Goal: Information Seeking & Learning: Learn about a topic

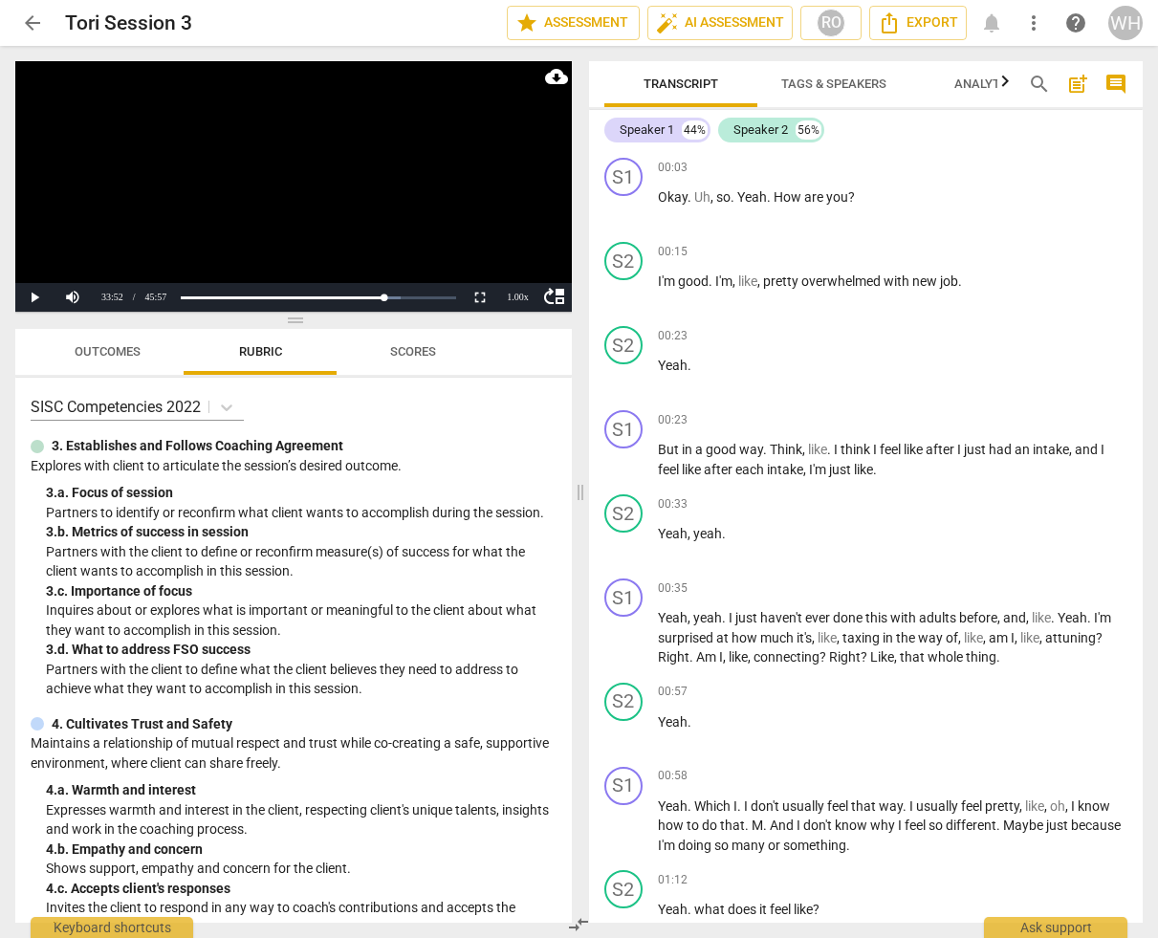
scroll to position [16001, 0]
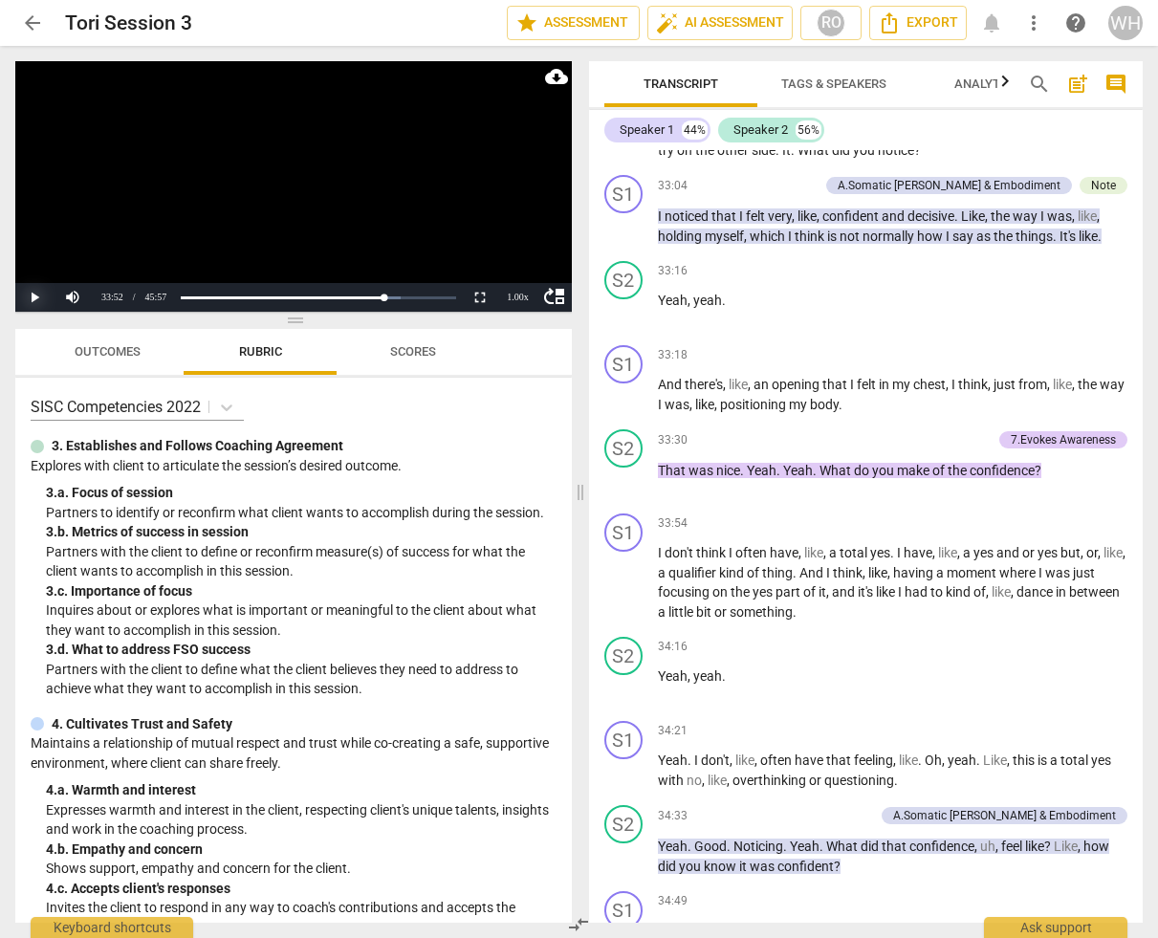
click at [34, 296] on button "Play" at bounding box center [34, 297] width 38 height 29
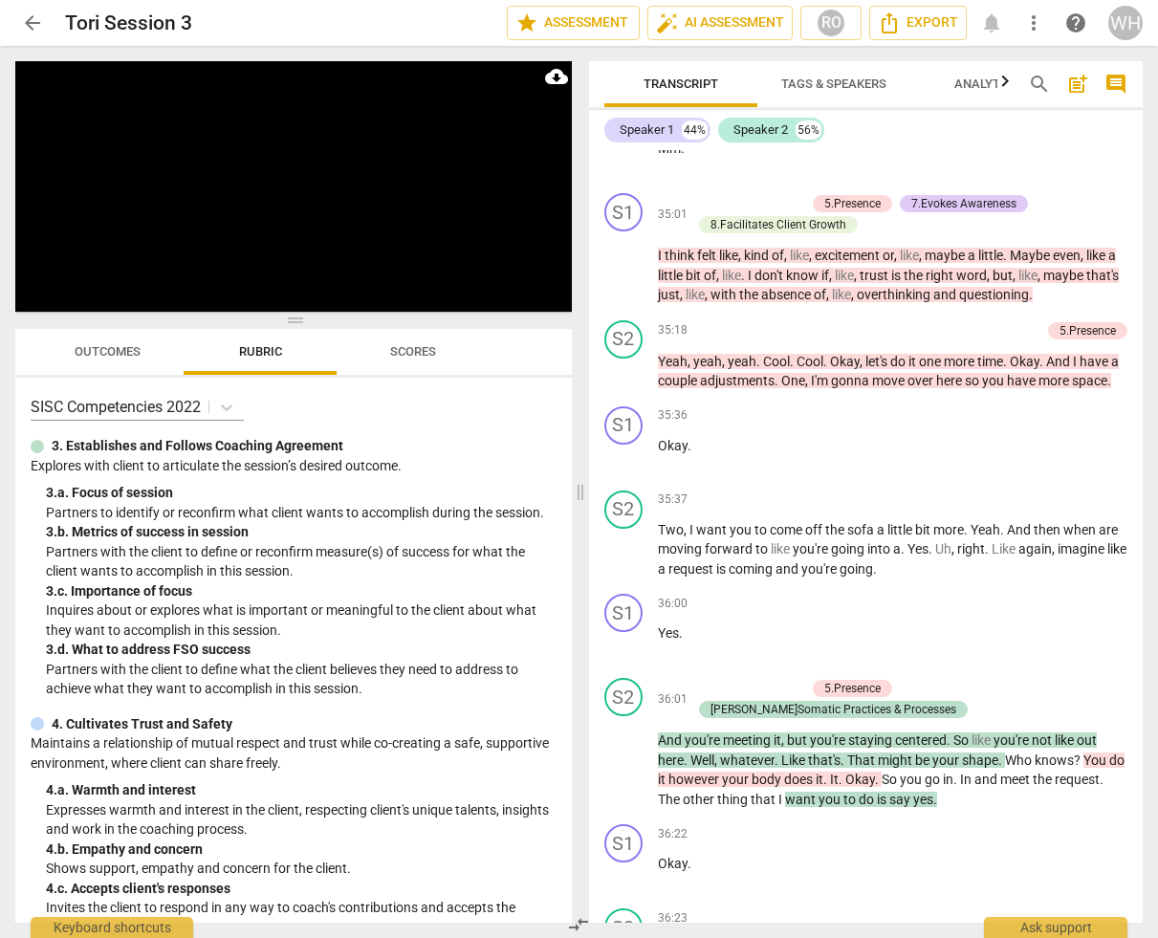
scroll to position [17722, 0]
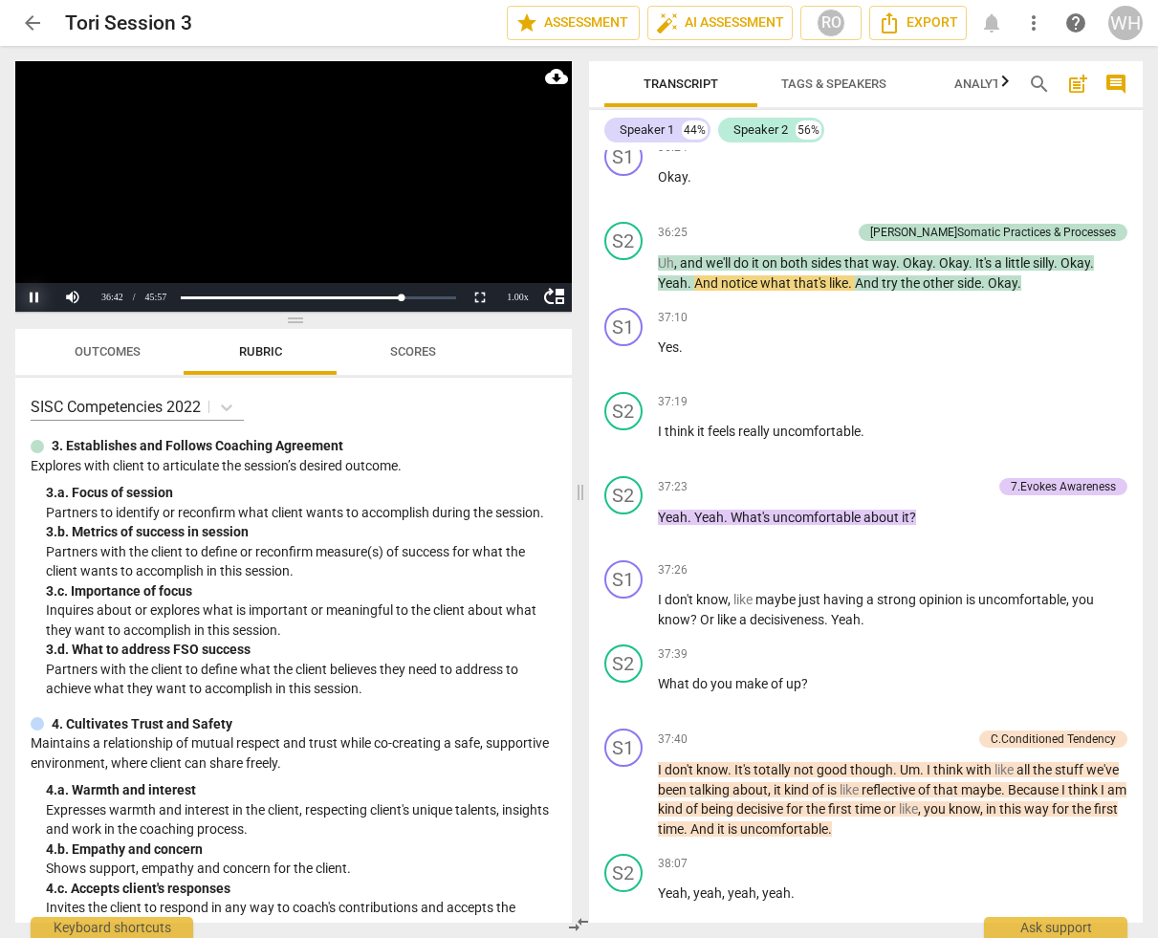
click at [32, 293] on button "Pause" at bounding box center [34, 297] width 38 height 29
click at [32, 293] on button "Play" at bounding box center [34, 297] width 38 height 29
click at [38, 298] on button "Play" at bounding box center [34, 297] width 38 height 29
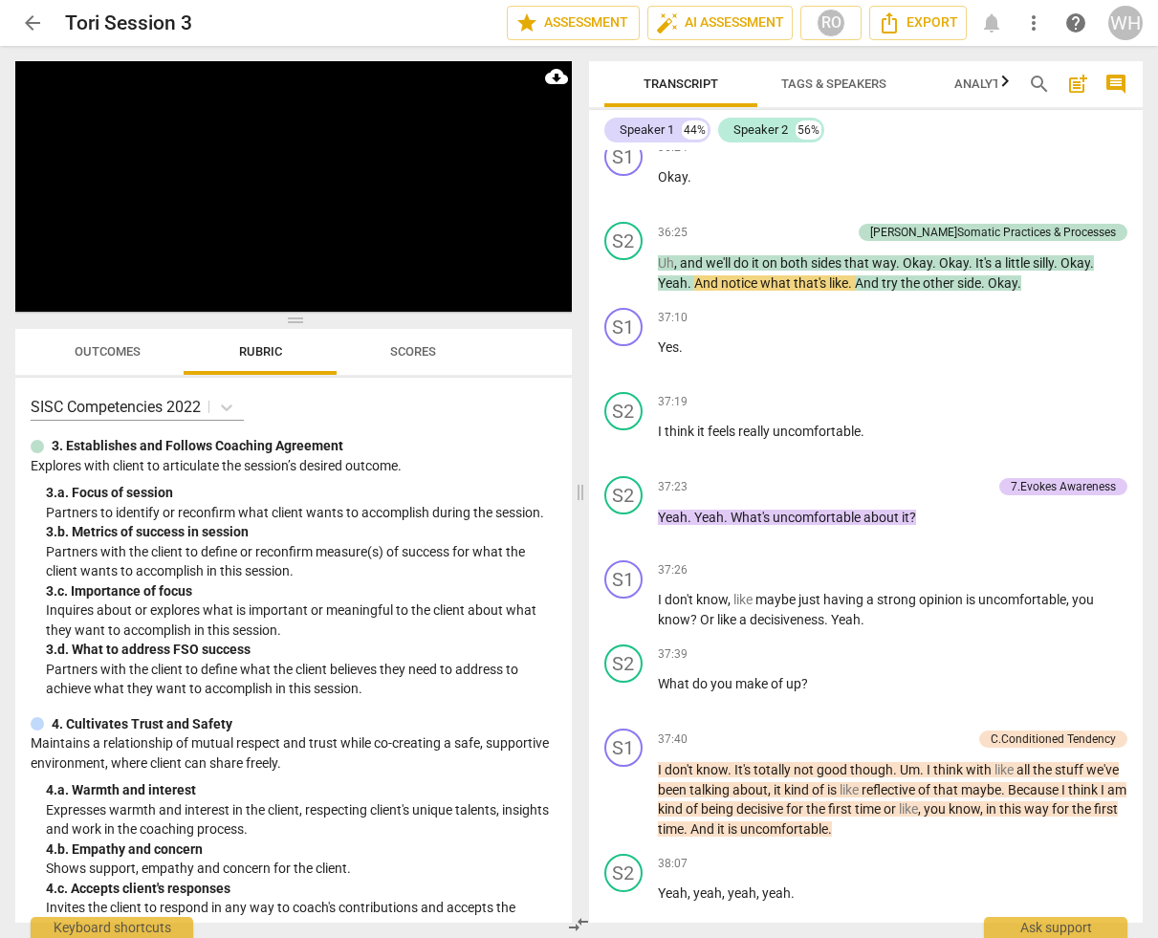
scroll to position [0, 0]
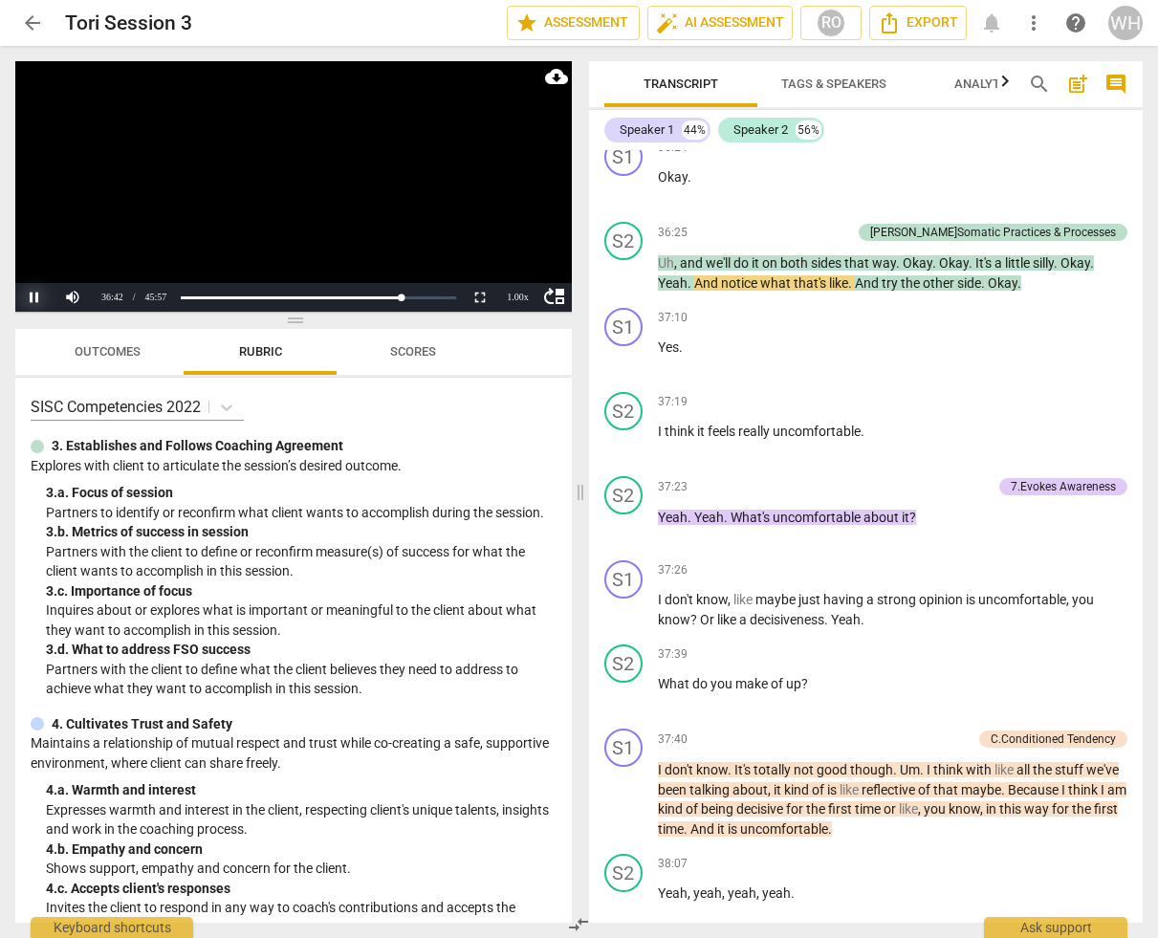
click at [36, 294] on button "Pause" at bounding box center [34, 297] width 38 height 29
click at [36, 294] on button "Play" at bounding box center [34, 297] width 38 height 29
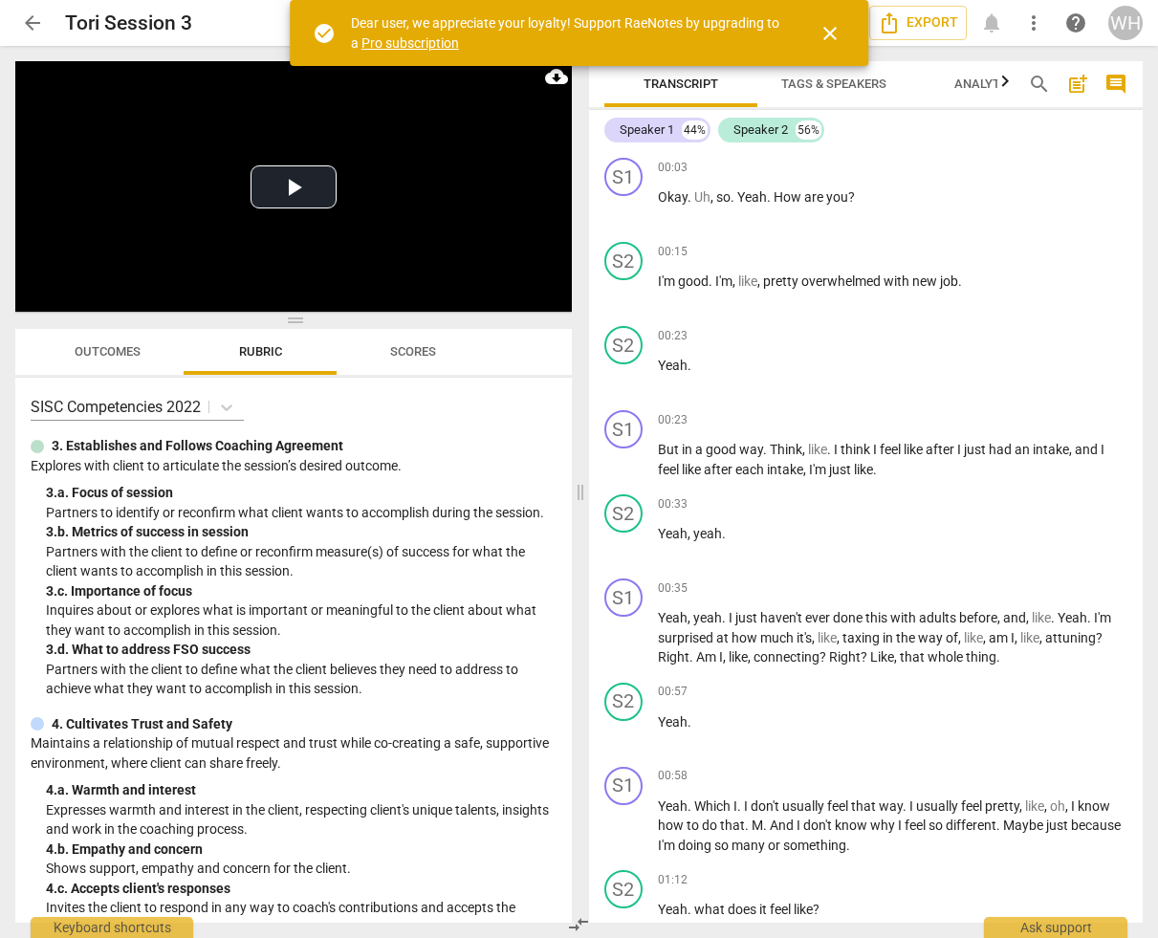
click at [832, 29] on span "close" at bounding box center [830, 33] width 23 height 23
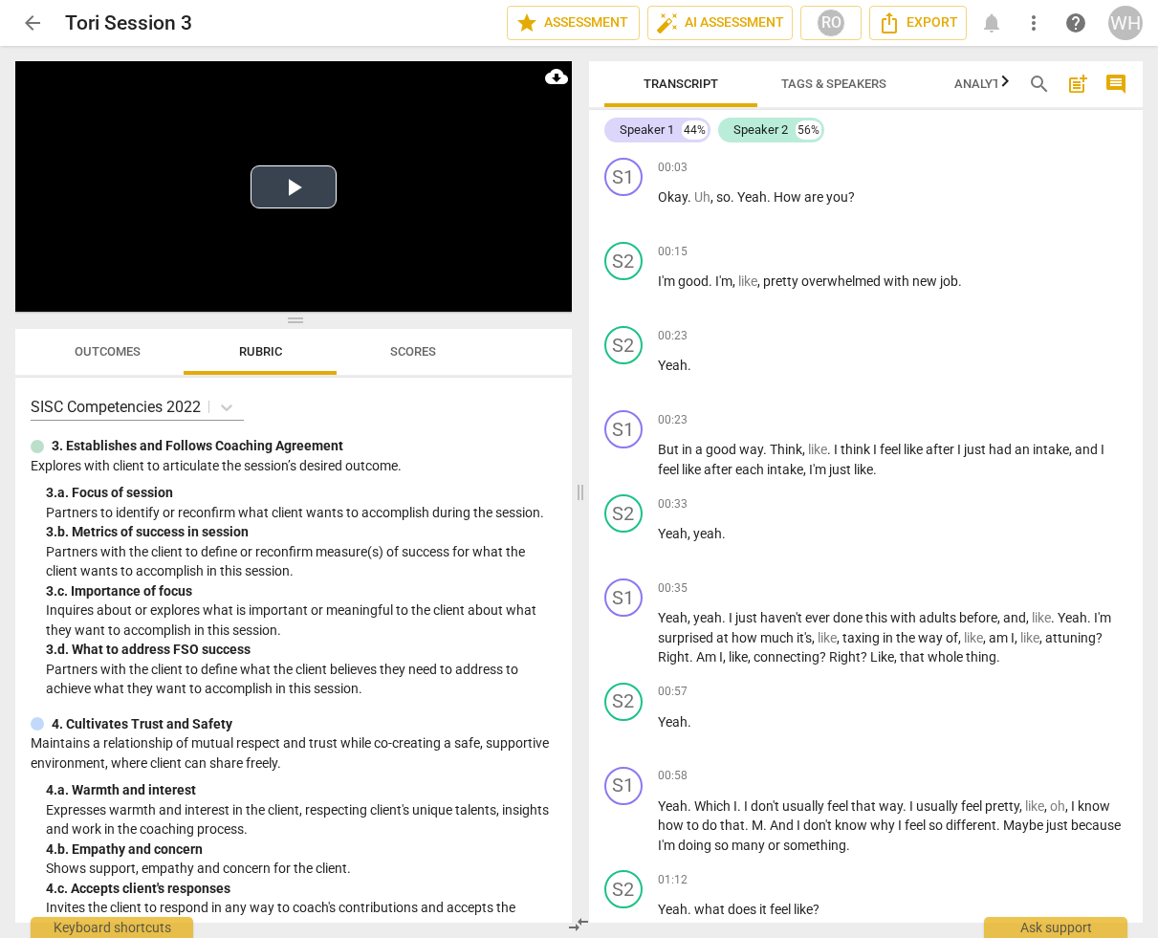
click at [291, 170] on button "Play Video" at bounding box center [294, 186] width 86 height 43
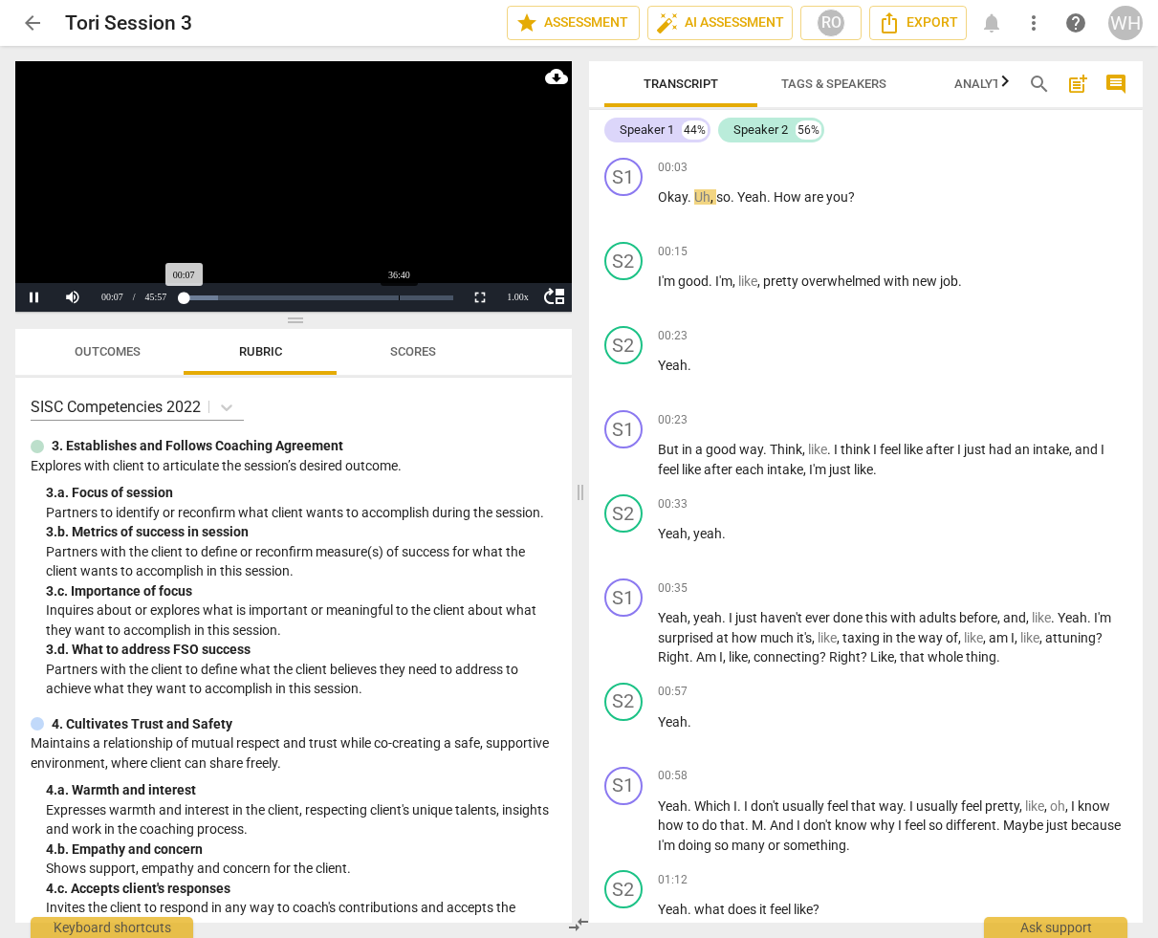
drag, startPoint x: 185, startPoint y: 305, endPoint x: 399, endPoint y: 295, distance: 214.5
click at [399, 295] on div "Loaded : 0% Progress : 0.28%" at bounding box center [318, 297] width 284 height 29
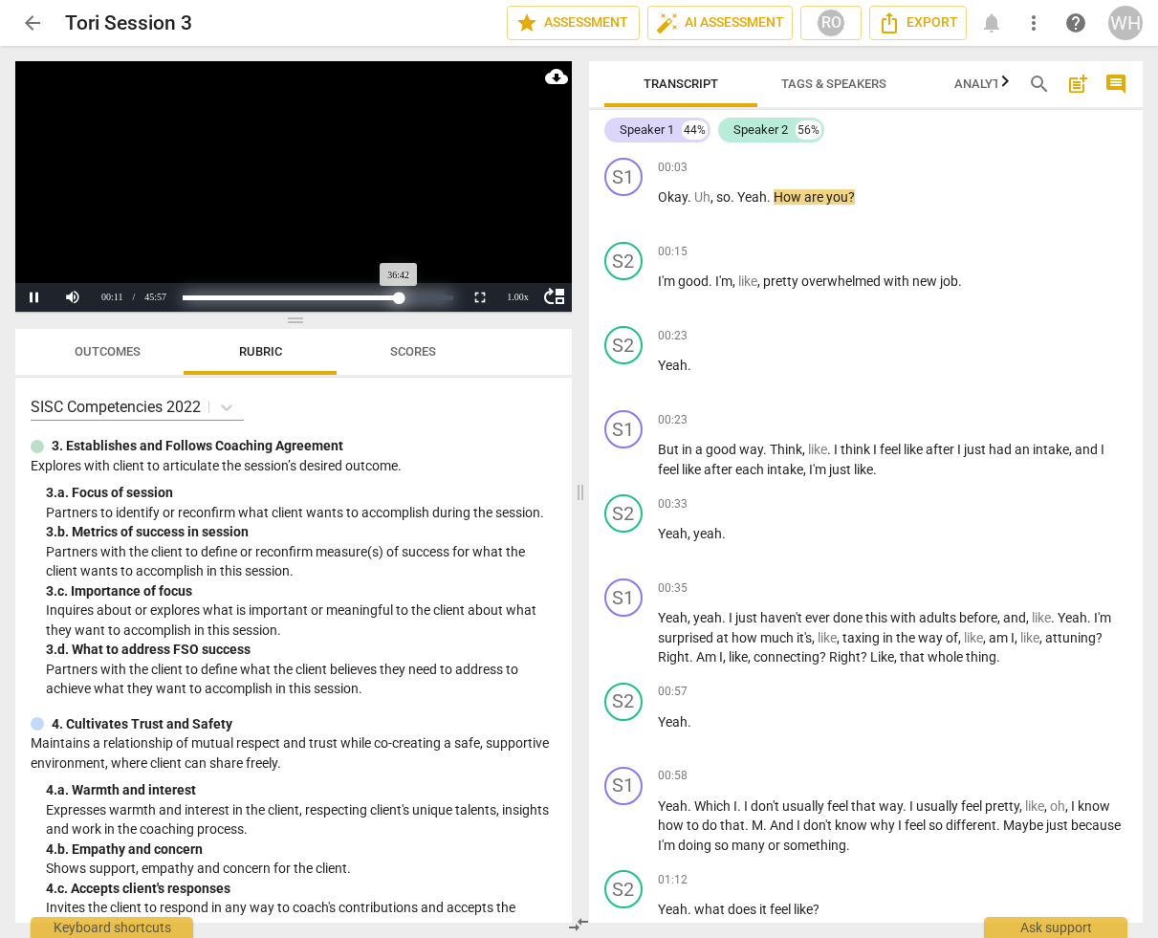
click at [399, 296] on div "Loaded : 0% Progress : 79.86%" at bounding box center [318, 298] width 271 height 5
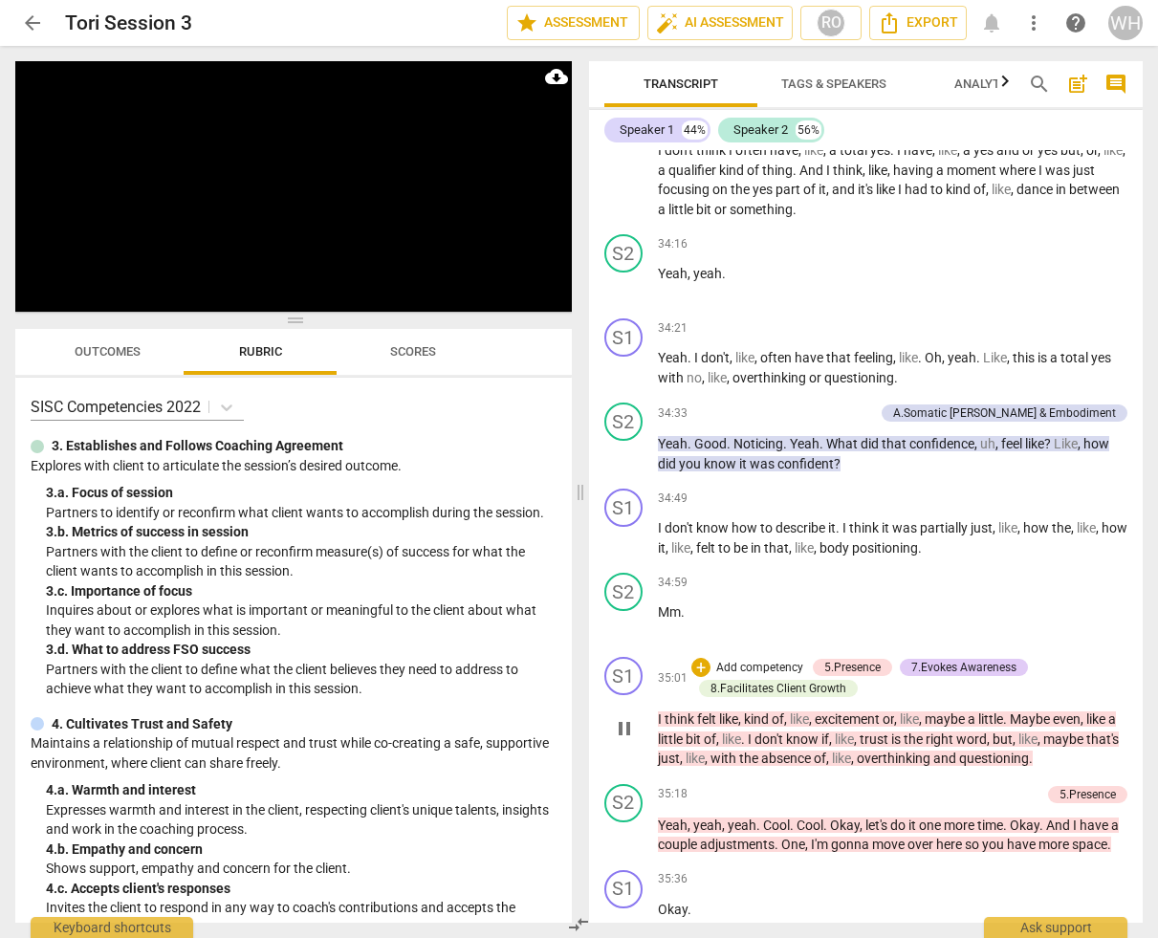
scroll to position [16402, 0]
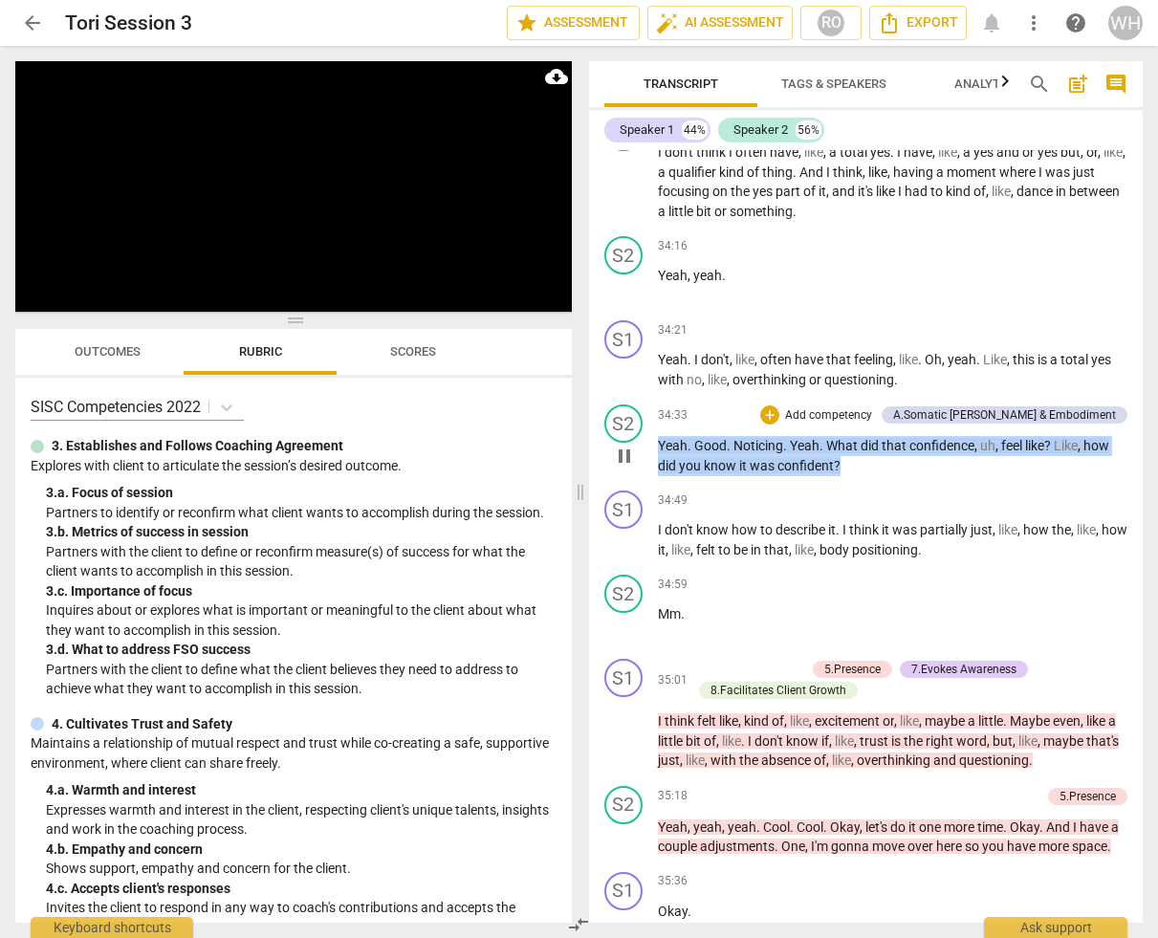
drag, startPoint x: 863, startPoint y: 374, endPoint x: 647, endPoint y: 347, distance: 216.9
click at [647, 397] on div "S2 play_arrow pause 34:33 + Add competency A.Somatic Presence & Embodiment keyb…" at bounding box center [866, 440] width 555 height 86
copy p "Yeah . Good . Noticing . Yeah . What did that confidence , uh , feel like ? Lik…"
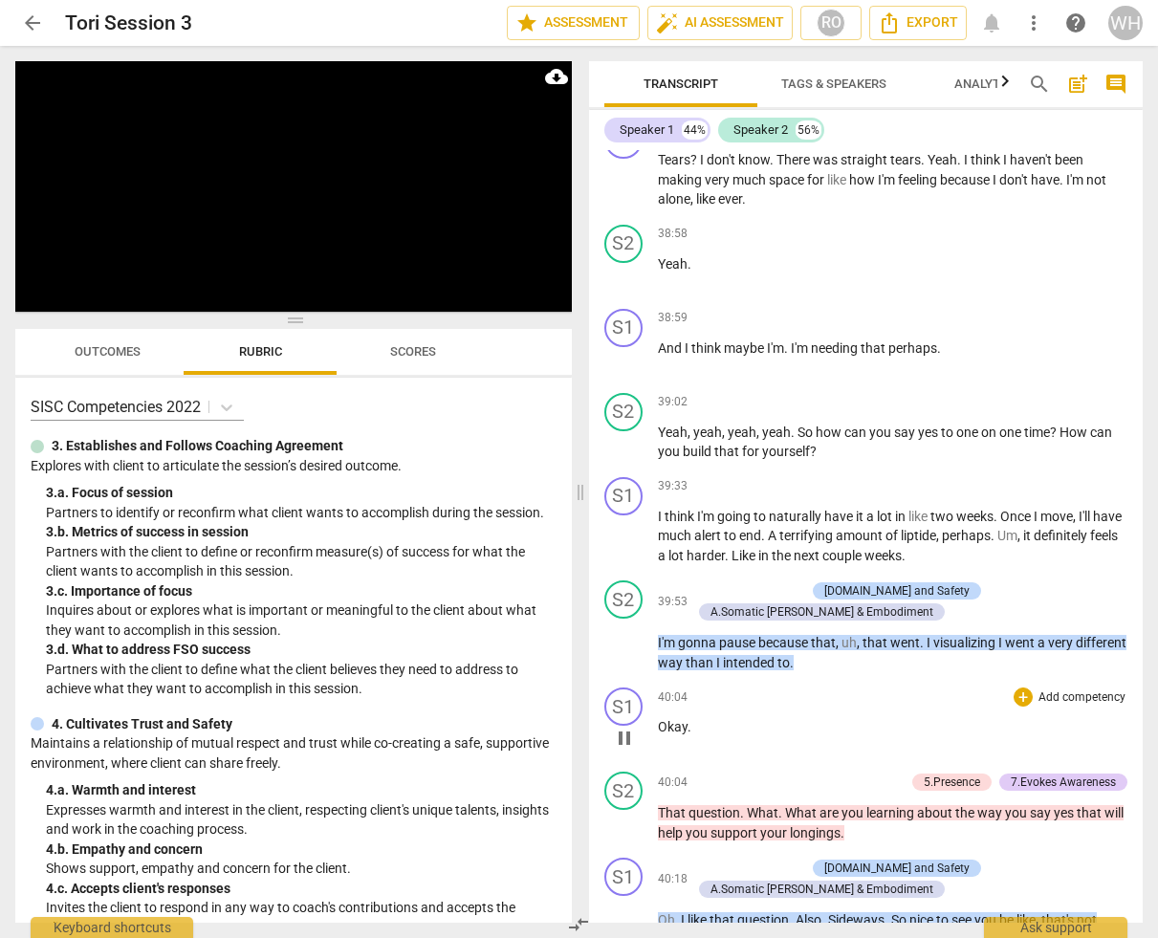
scroll to position [19029, 0]
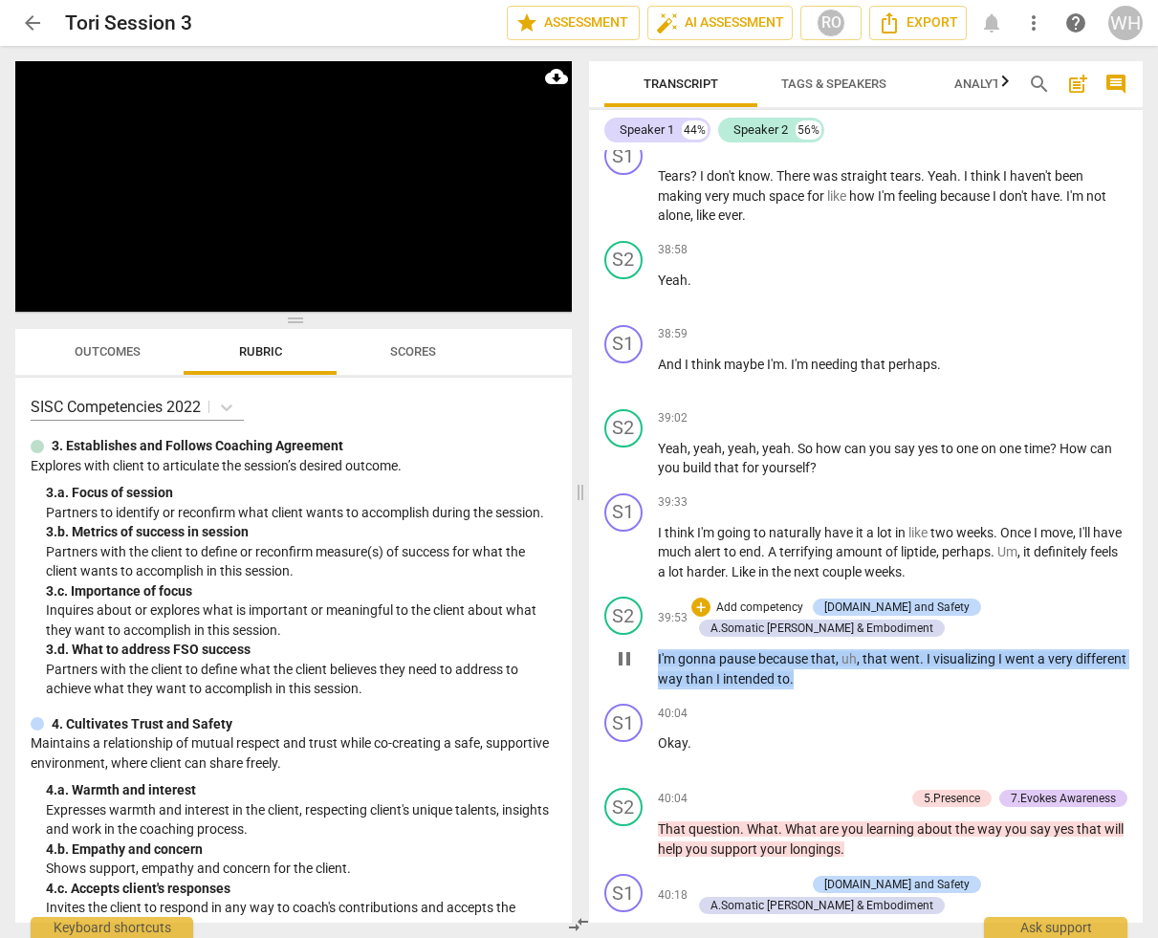
drag, startPoint x: 889, startPoint y: 581, endPoint x: 651, endPoint y: 550, distance: 240.1
click at [649, 589] on div "S2 play_arrow pause 39:53 + Add competency 4.Trust and Safety A.Somatic Presenc…" at bounding box center [866, 642] width 555 height 107
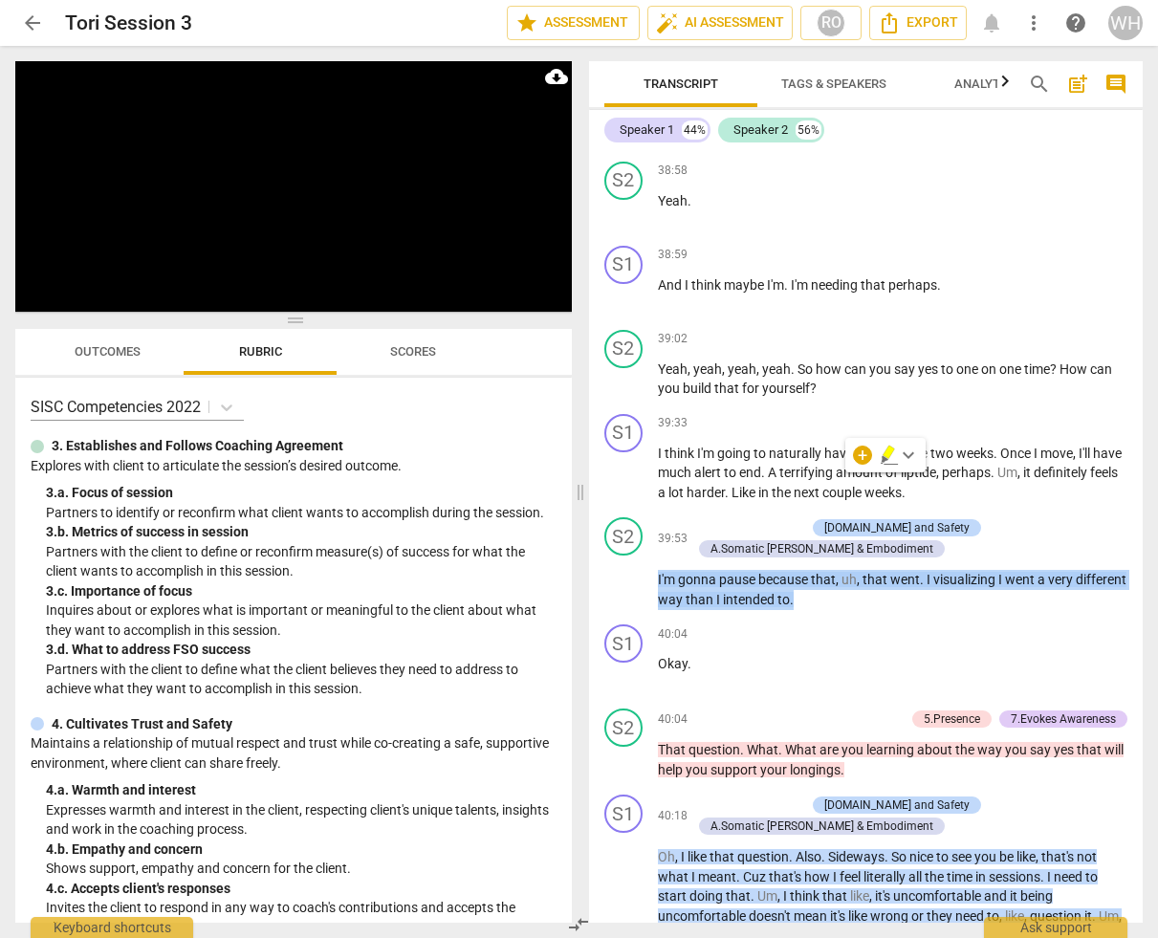
scroll to position [19116, 0]
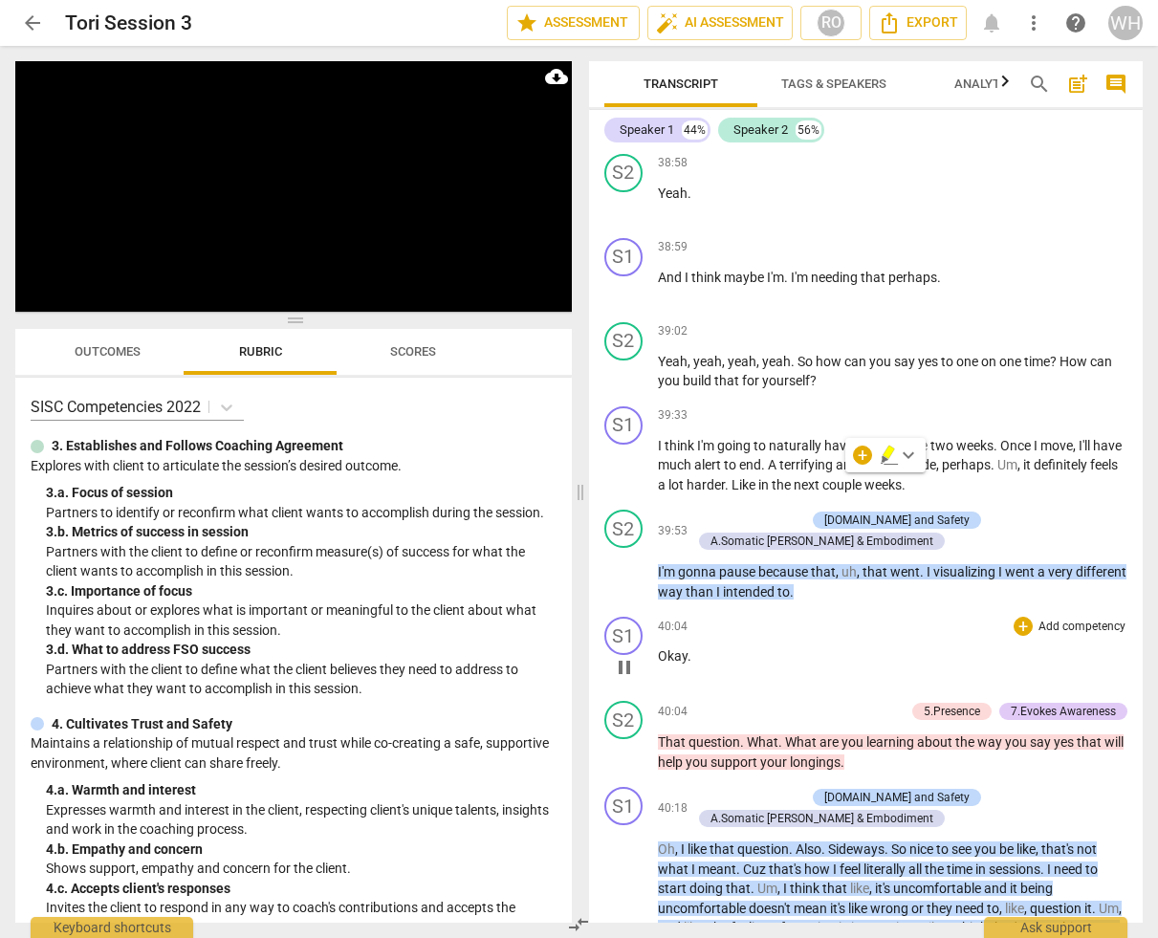
click at [913, 609] on div "S1 play_arrow pause 40:04 + Add competency keyboard_arrow_right Okay ." at bounding box center [866, 651] width 555 height 84
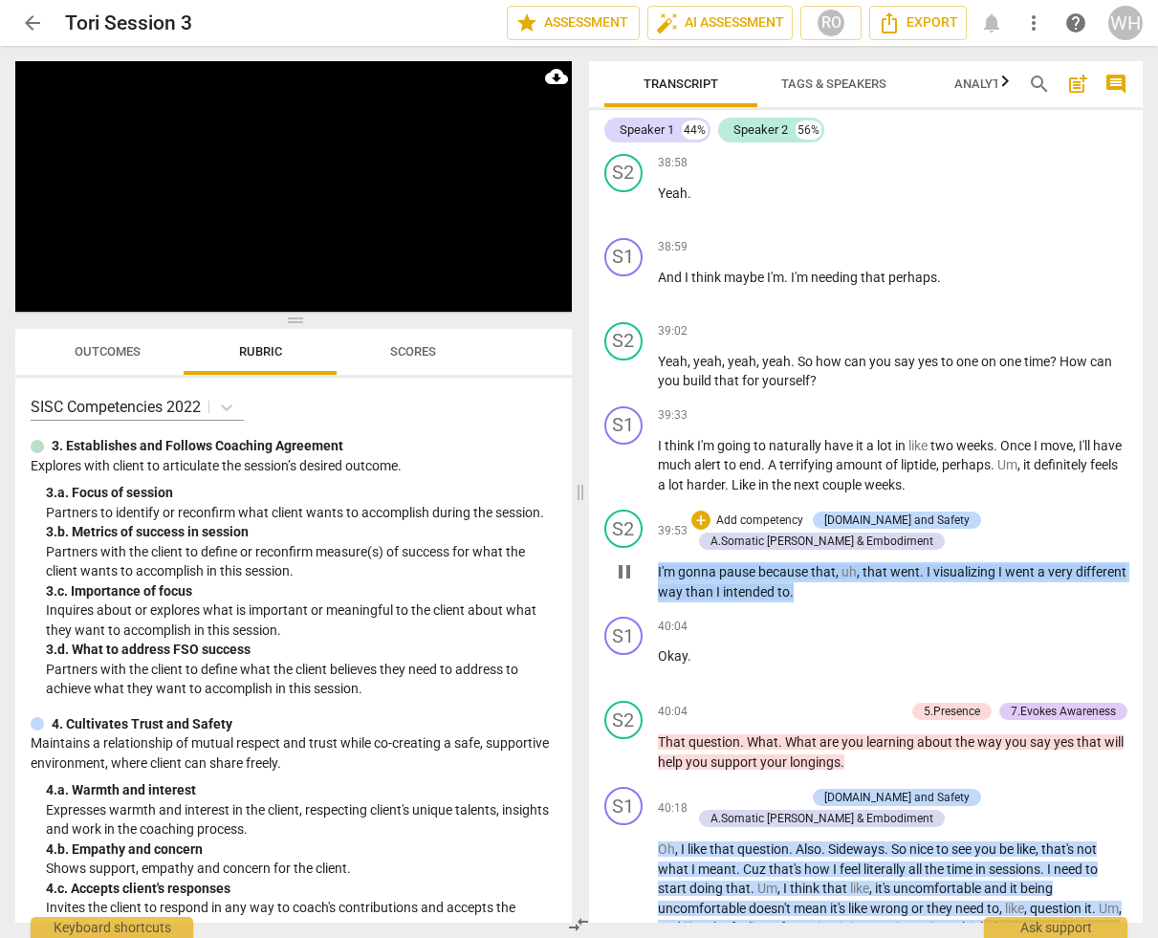
drag, startPoint x: 869, startPoint y: 485, endPoint x: 647, endPoint y: 443, distance: 226.8
click at [647, 502] on div "S2 play_arrow pause 39:53 + Add competency 4.Trust and Safety A.Somatic Presenc…" at bounding box center [866, 555] width 555 height 107
copy p "I'm gonna pause because that , uh , that went . I visualizing I went a very dif…"
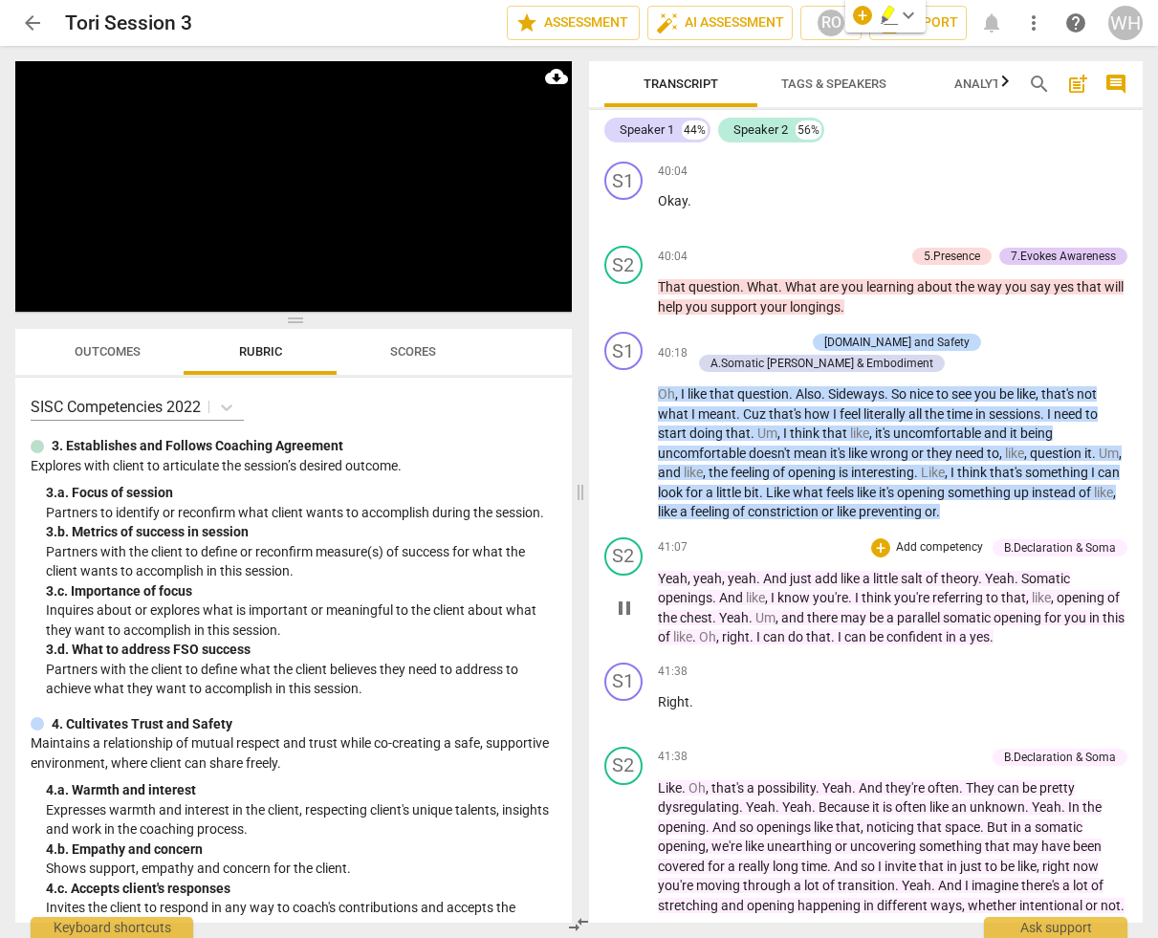
scroll to position [19550, 0]
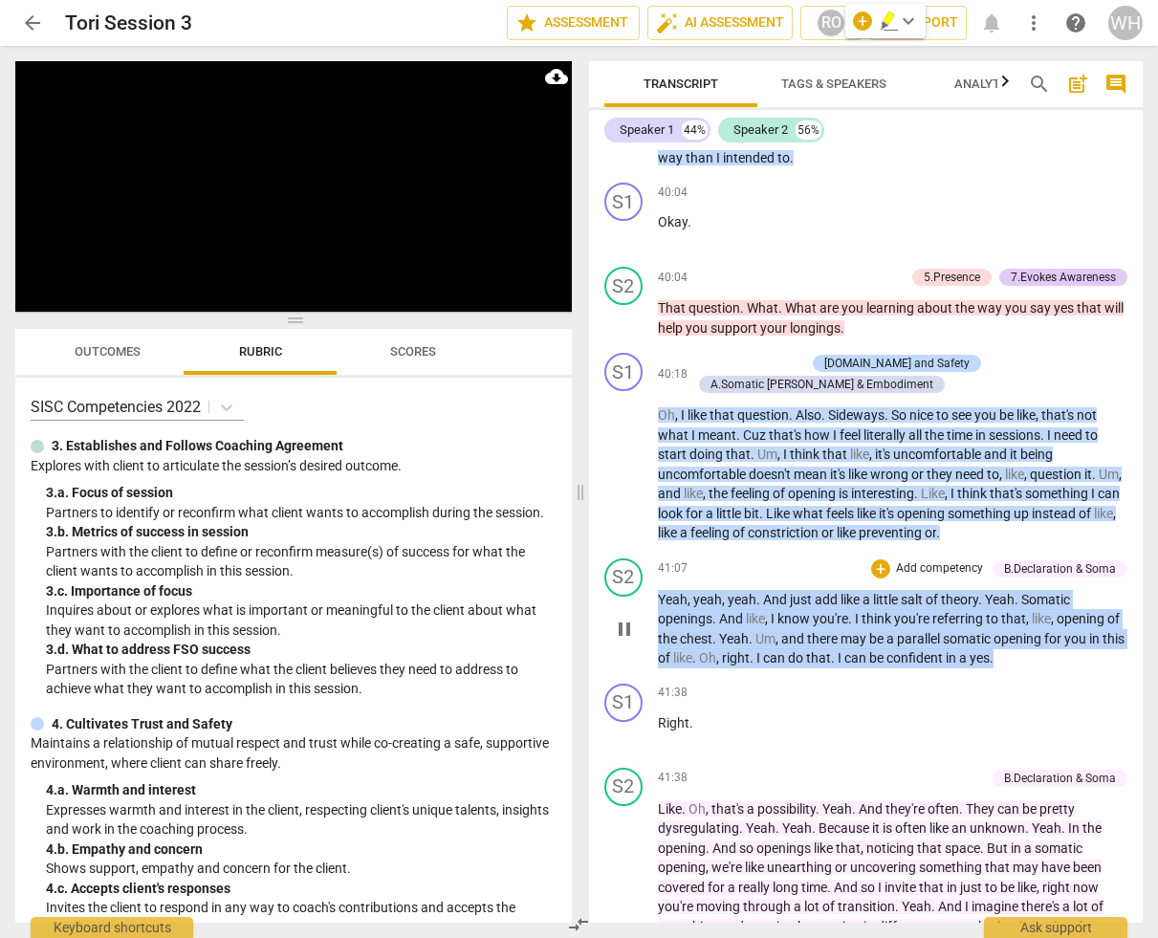
drag, startPoint x: 1047, startPoint y: 547, endPoint x: 645, endPoint y: 474, distance: 409.2
click at [645, 551] on div "S2 play_arrow pause 41:07 + Add competency B.Declaration & Soma keyboard_arrow_…" at bounding box center [866, 613] width 555 height 125
copy p "Yeah , yeah , yeah . And just add like a little salt of theory . Yeah . Somatic…"
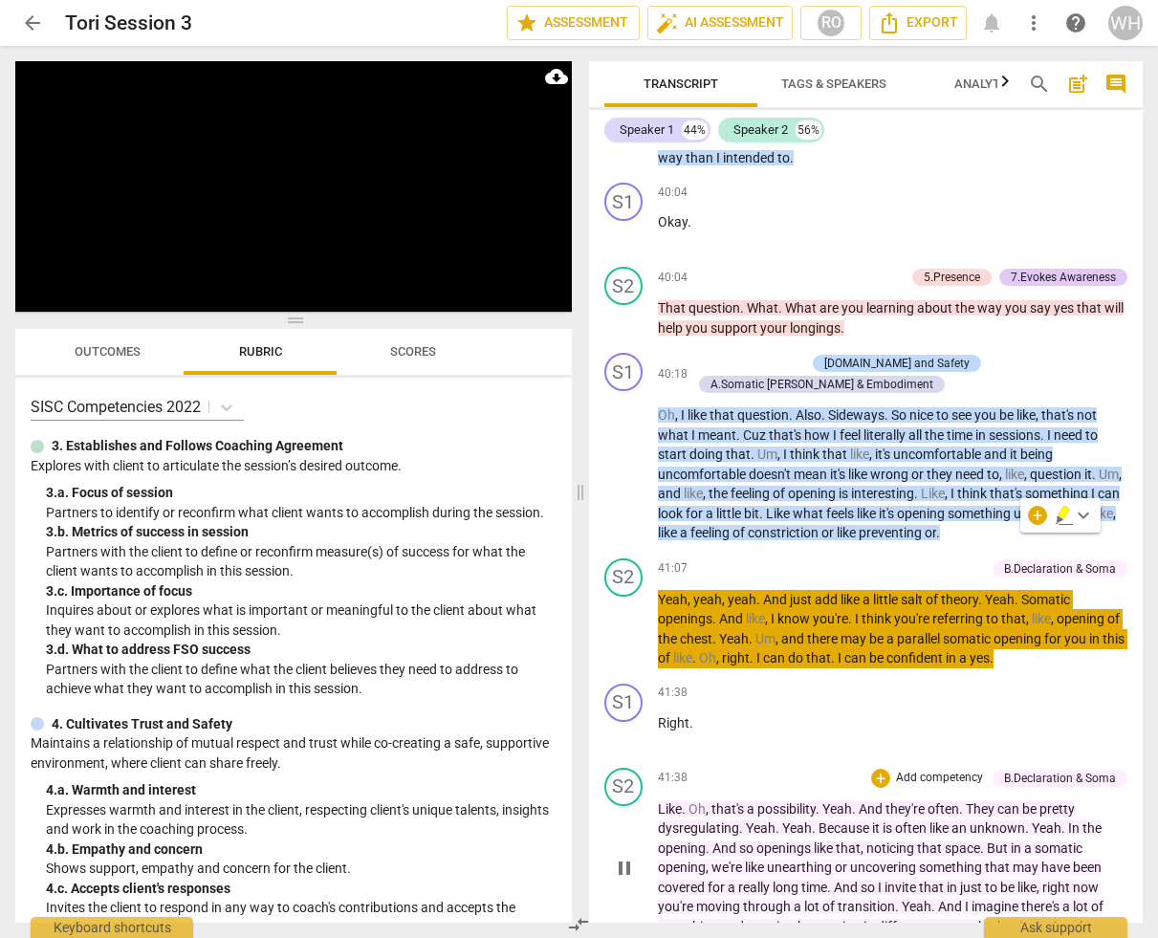
scroll to position [21409, 0]
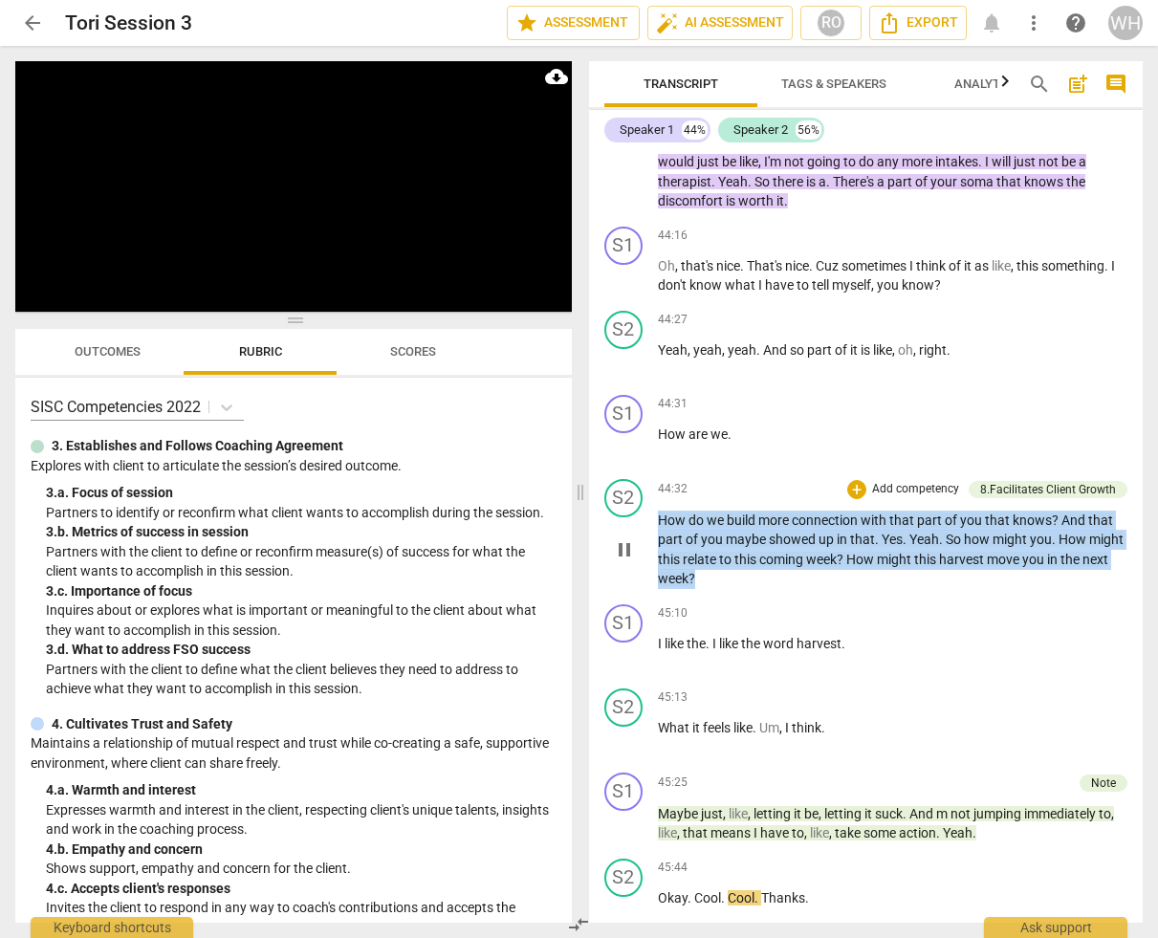
drag, startPoint x: 752, startPoint y: 478, endPoint x: 648, endPoint y: 405, distance: 126.9
click at [648, 472] on div "S2 play_arrow pause 44:32 + Add competency 8.Facilitates Client Growth keyboard…" at bounding box center [866, 534] width 555 height 125
copy p "How do we build more connection with that part of you that knows ? And that par…"
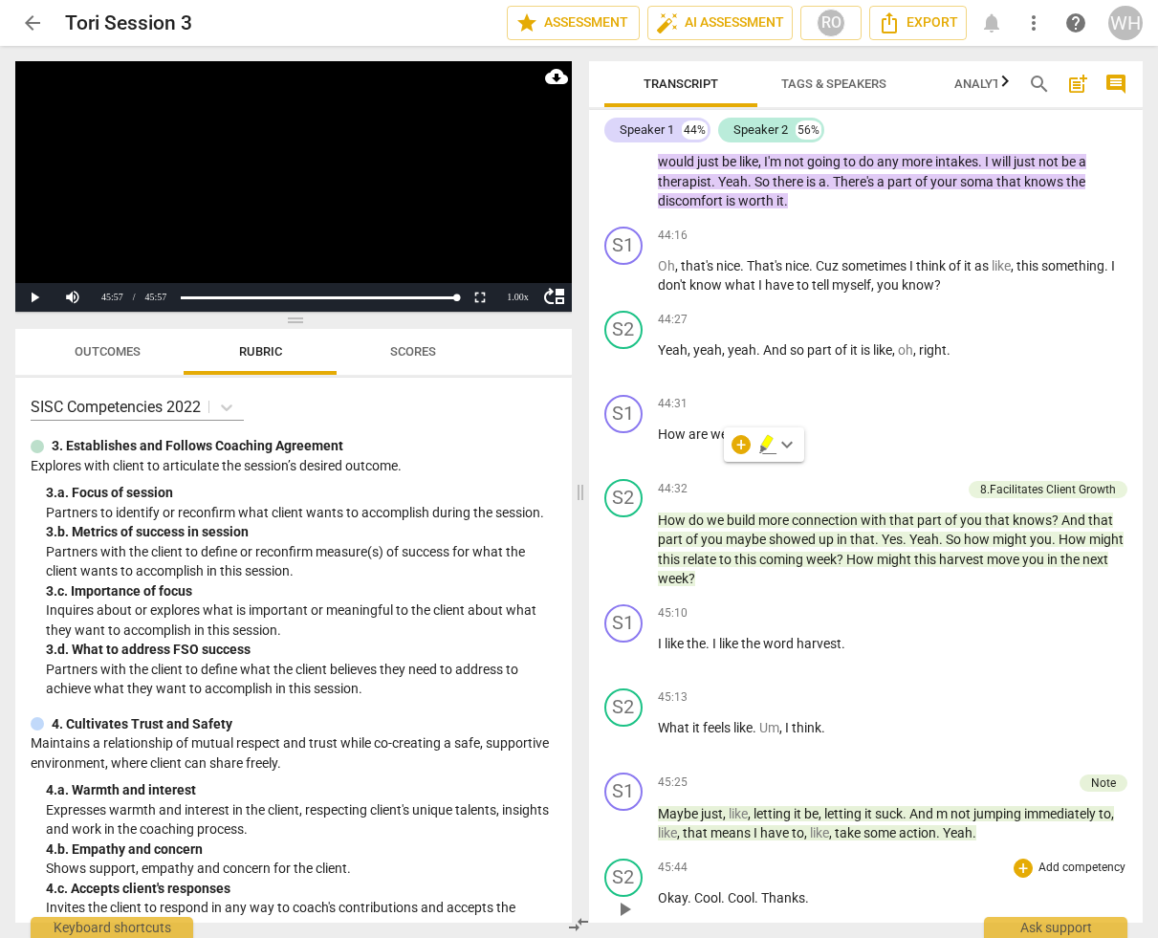
click at [904, 859] on div "45:44 + Add competency keyboard_arrow_right" at bounding box center [893, 868] width 471 height 19
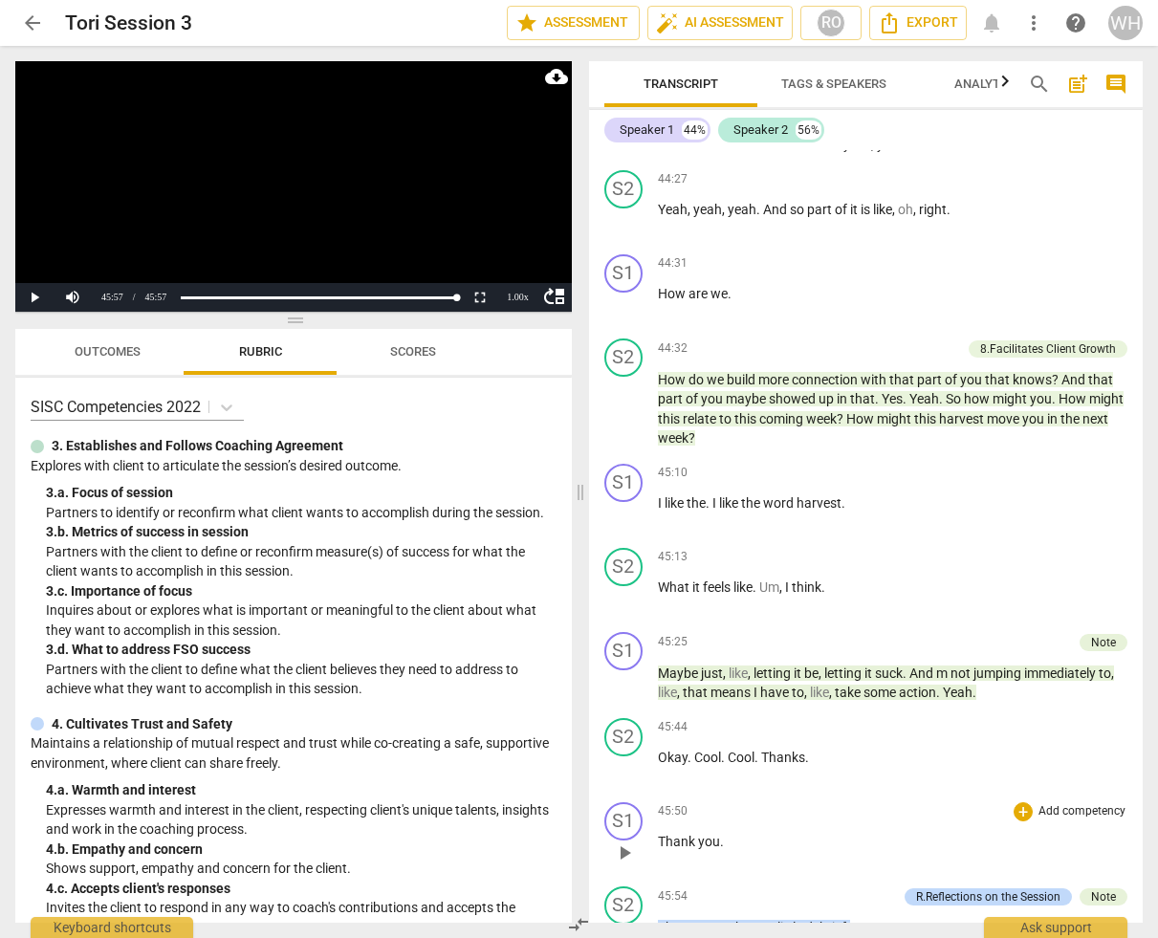
scroll to position [0, 0]
